Goal: Information Seeking & Learning: Learn about a topic

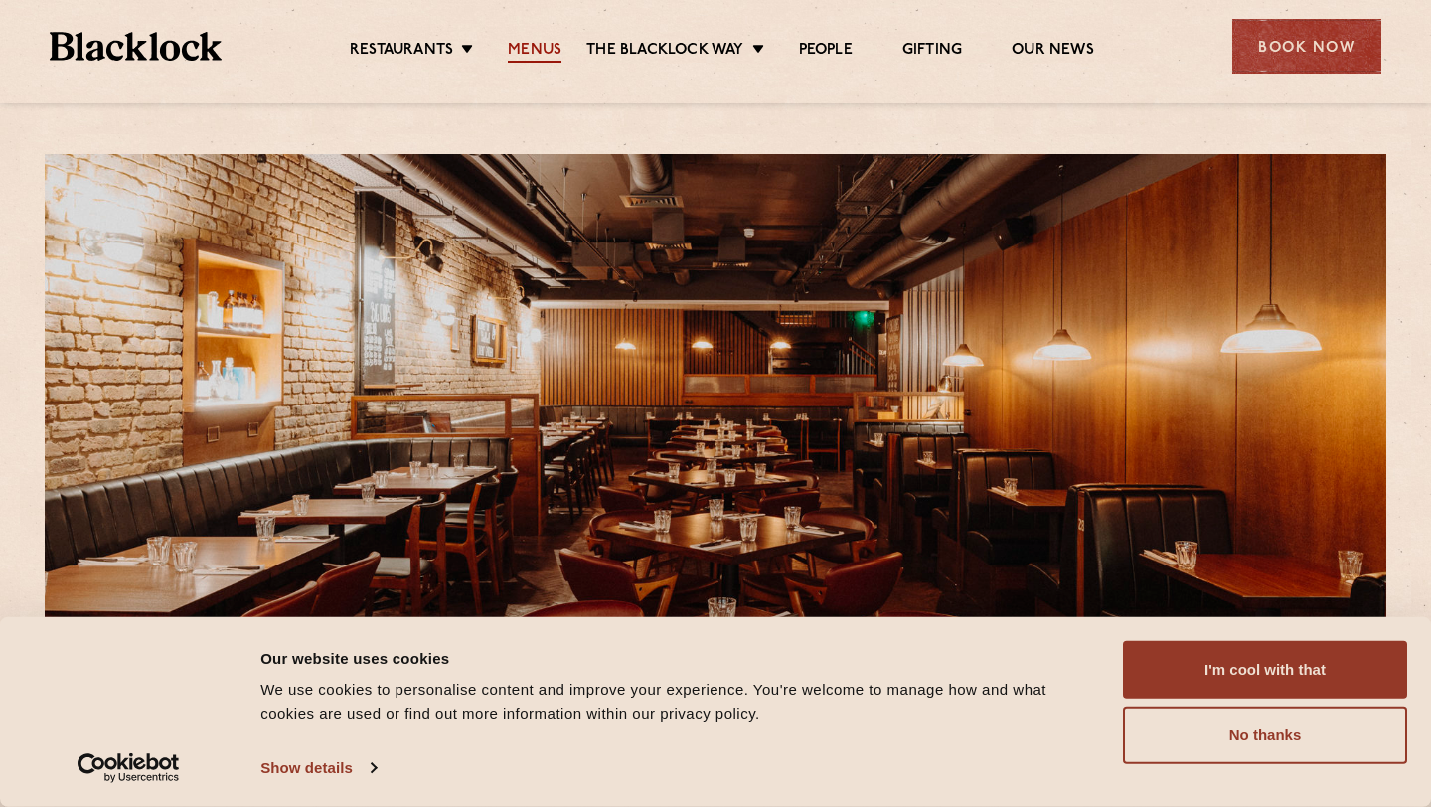
click at [549, 45] on link "Menus" at bounding box center [535, 52] width 54 height 22
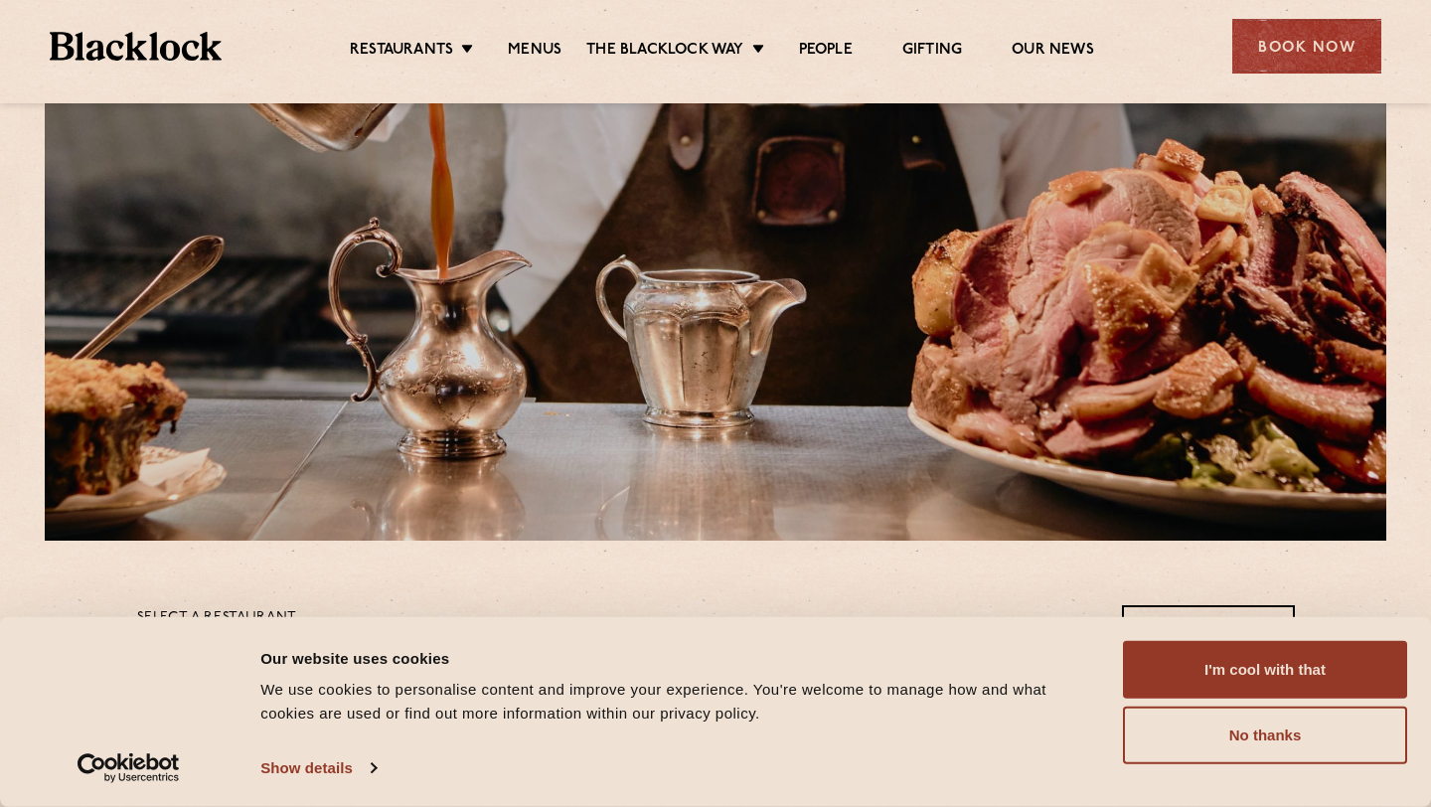
scroll to position [174, 0]
click at [1298, 764] on div "Consent Details [#IABV2SETTINGS#] About Our website uses cookies We use cookies…" at bounding box center [715, 712] width 1383 height 142
click at [1302, 755] on button "No thanks" at bounding box center [1265, 735] width 284 height 58
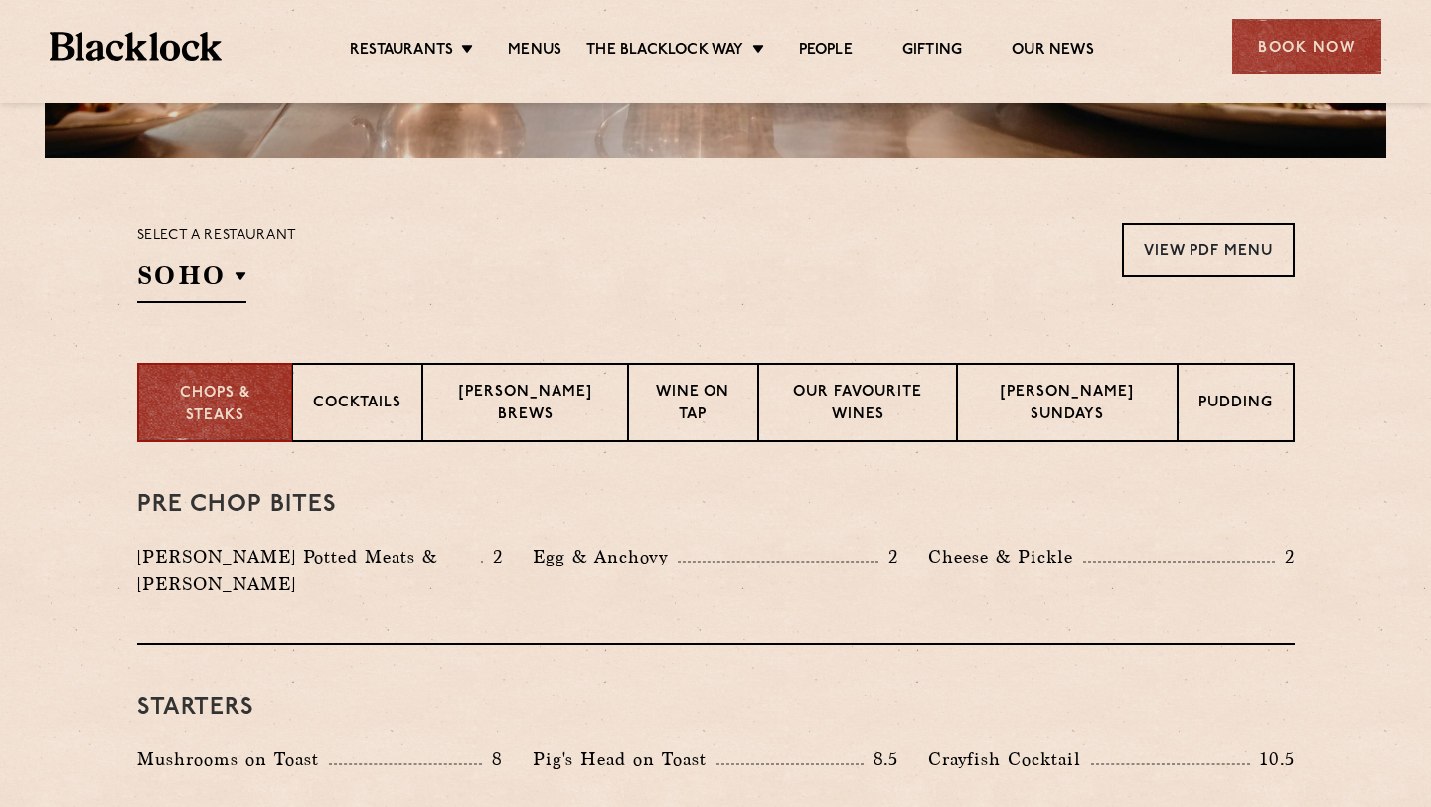
scroll to position [565, 0]
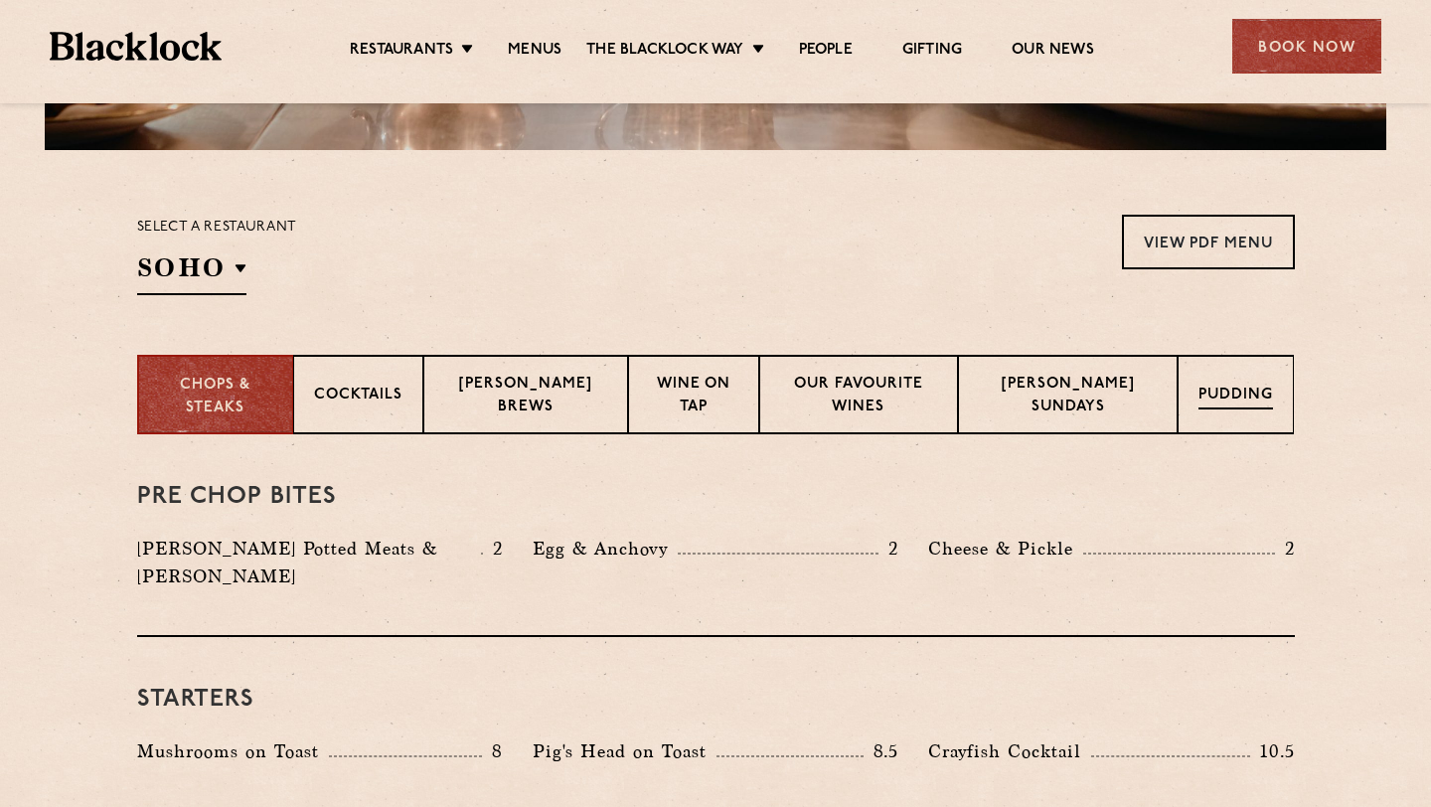
click at [1261, 411] on div "Pudding" at bounding box center [1235, 394] width 116 height 79
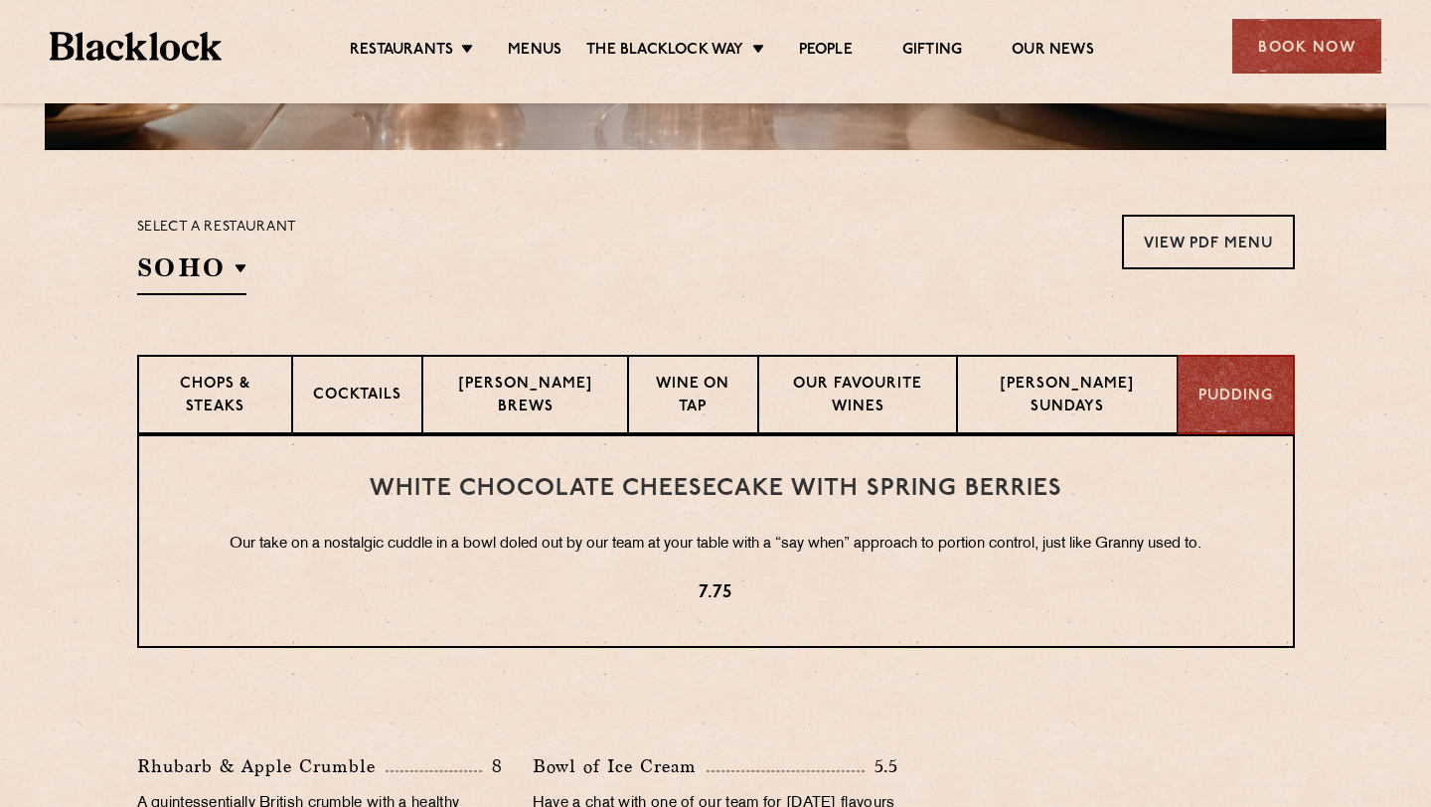
scroll to position [665, 0]
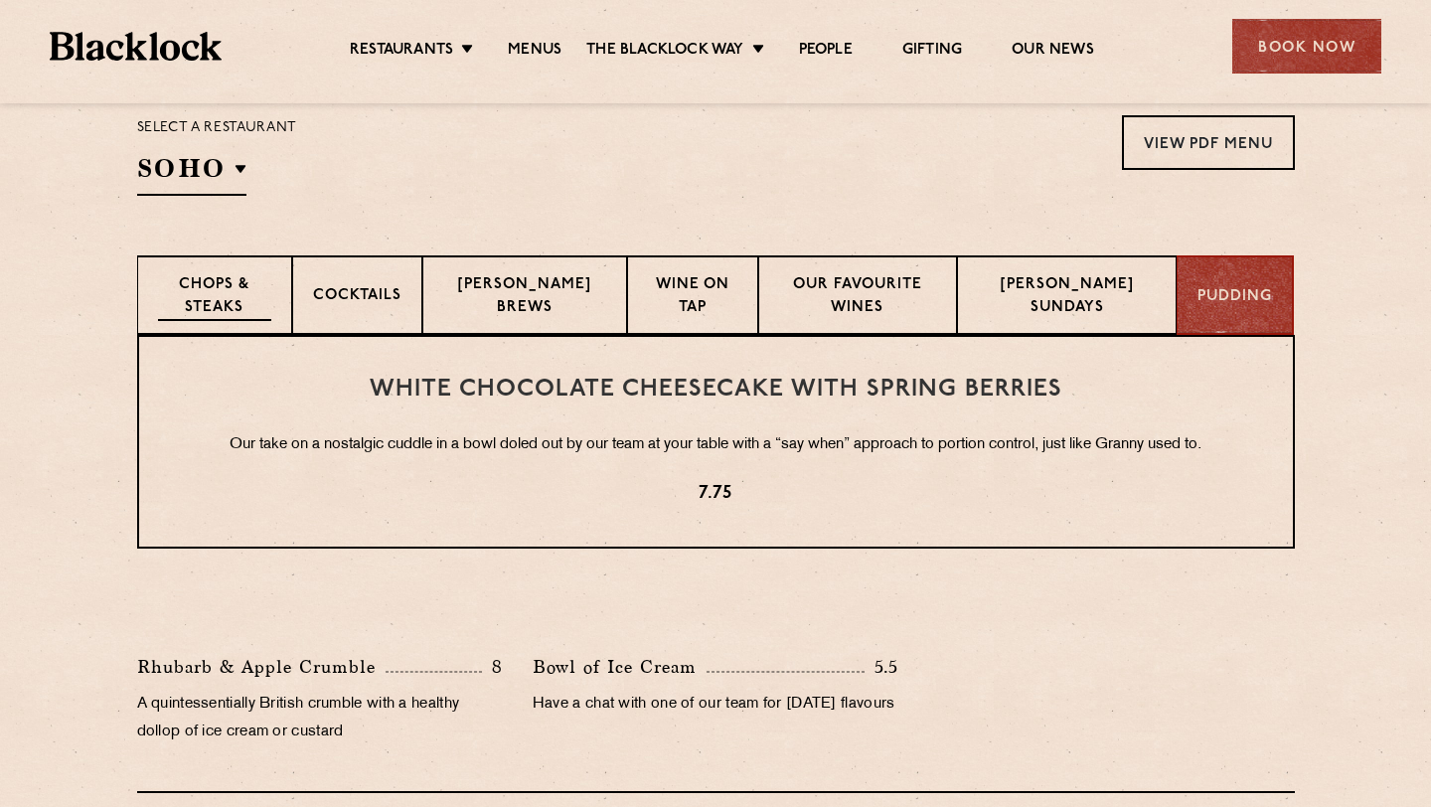
click at [267, 288] on p "Chops & Steaks" at bounding box center [214, 297] width 113 height 47
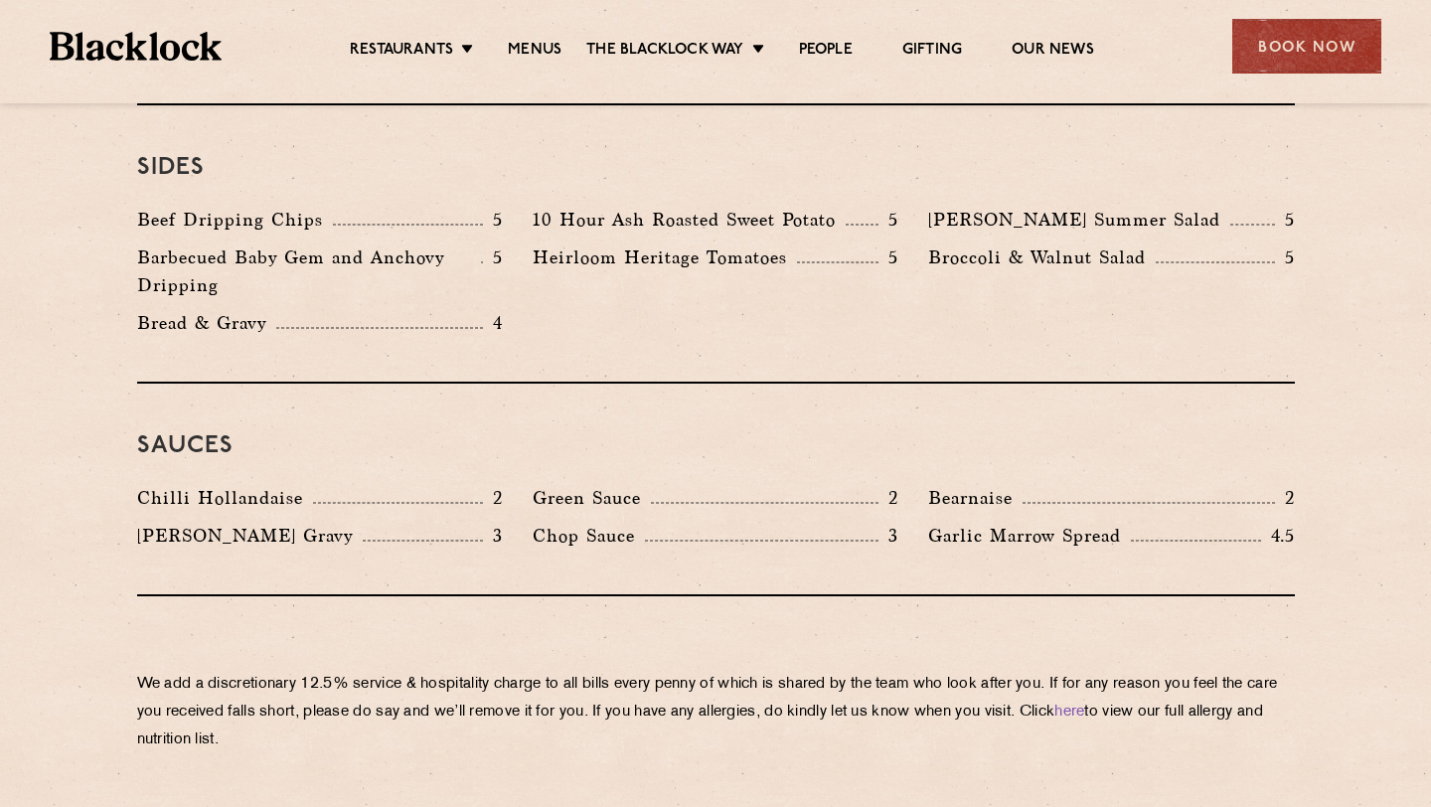
scroll to position [3041, 0]
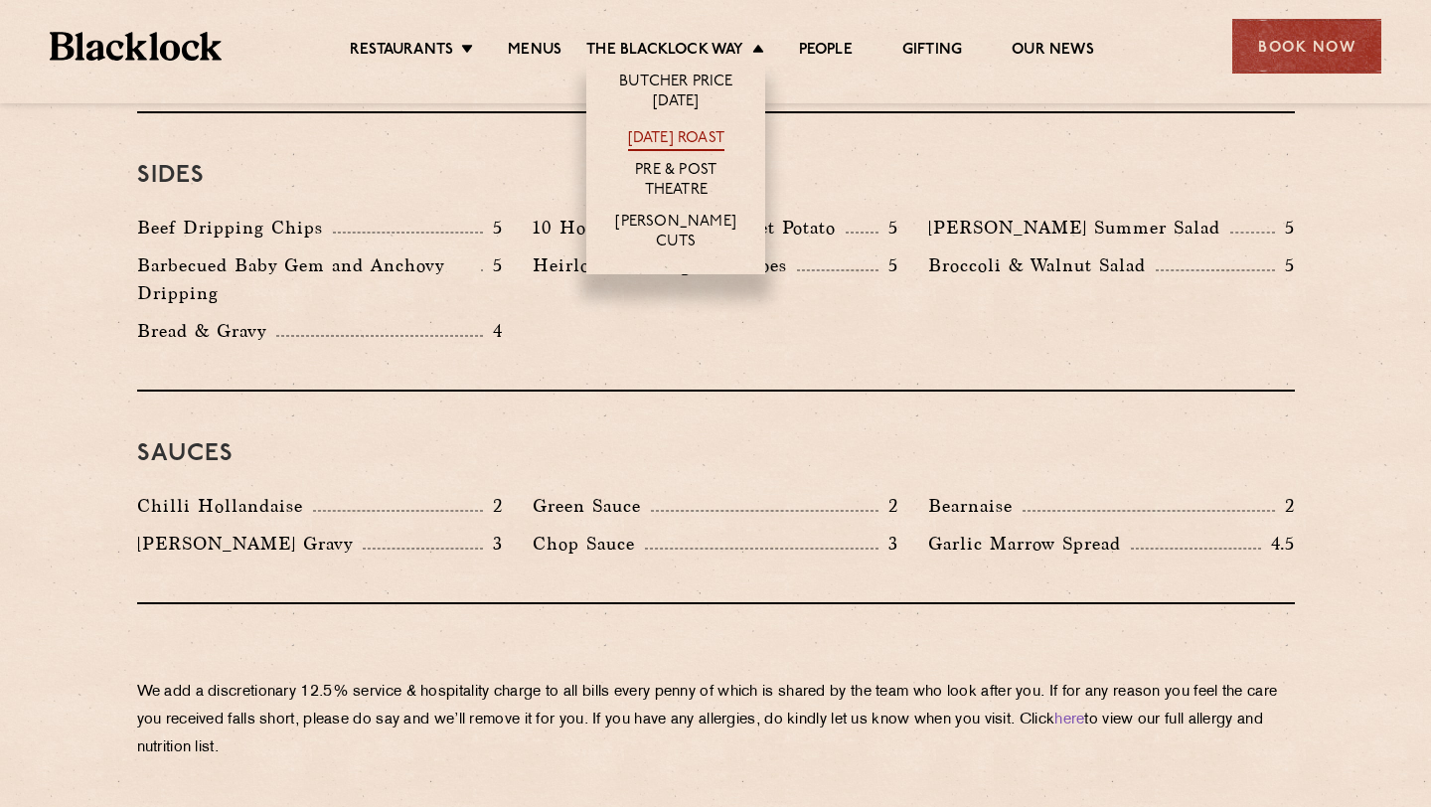
click at [671, 140] on link "[DATE] Roast" at bounding box center [676, 140] width 96 height 22
